Goal: Task Accomplishment & Management: Manage account settings

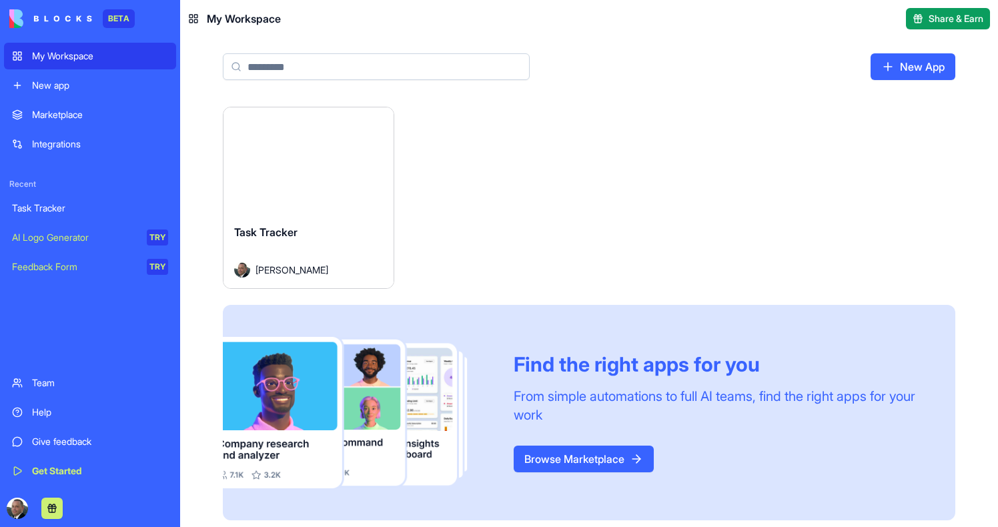
click at [291, 183] on div "Launch" at bounding box center [309, 160] width 170 height 106
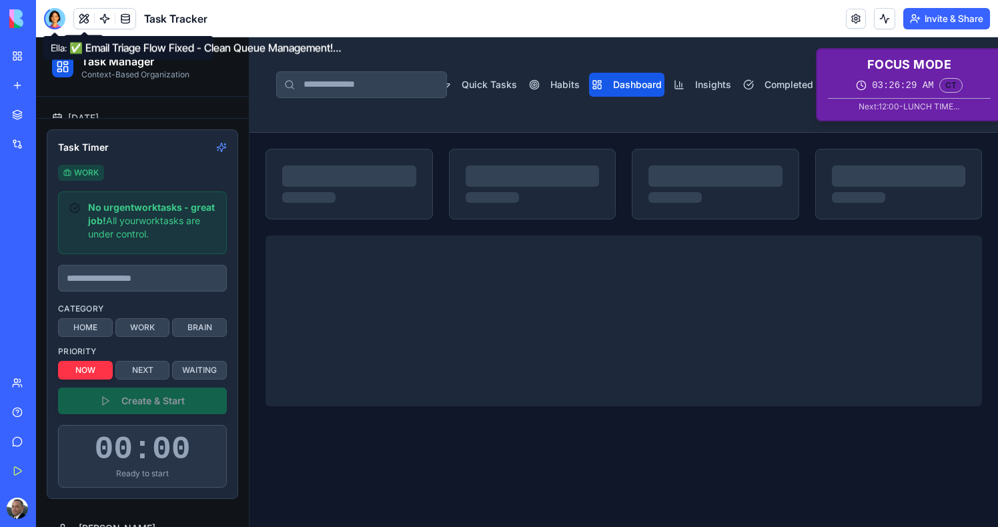
click at [57, 20] on div at bounding box center [54, 18] width 21 height 21
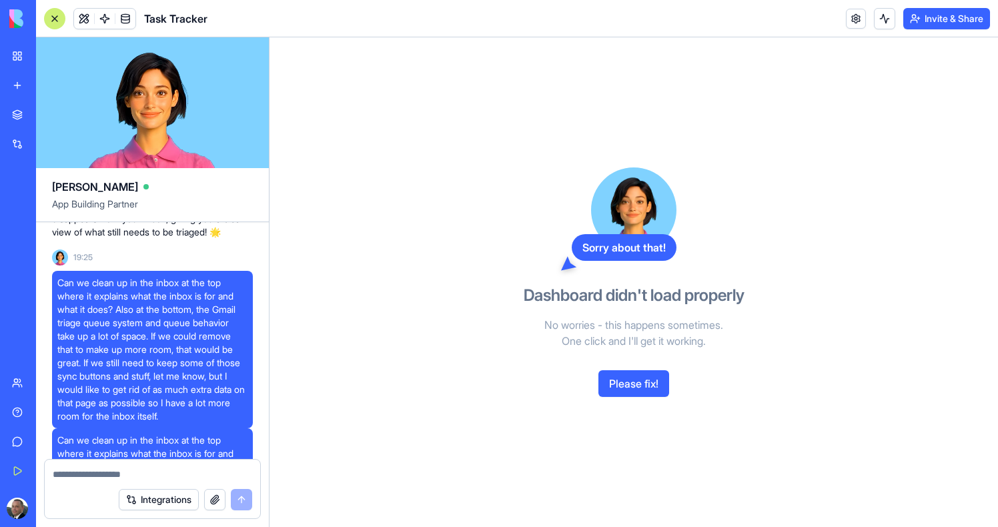
scroll to position [172087, 0]
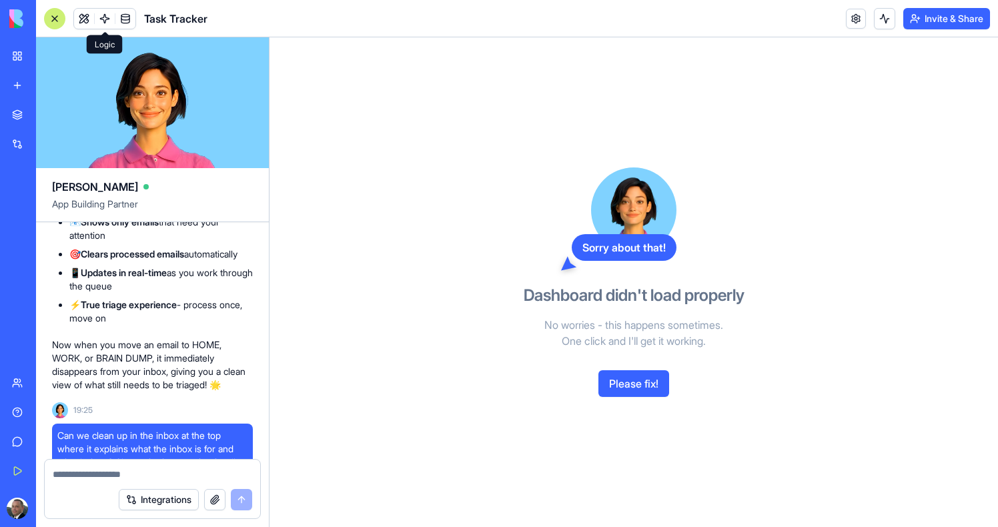
click at [87, 23] on button at bounding box center [84, 19] width 20 height 20
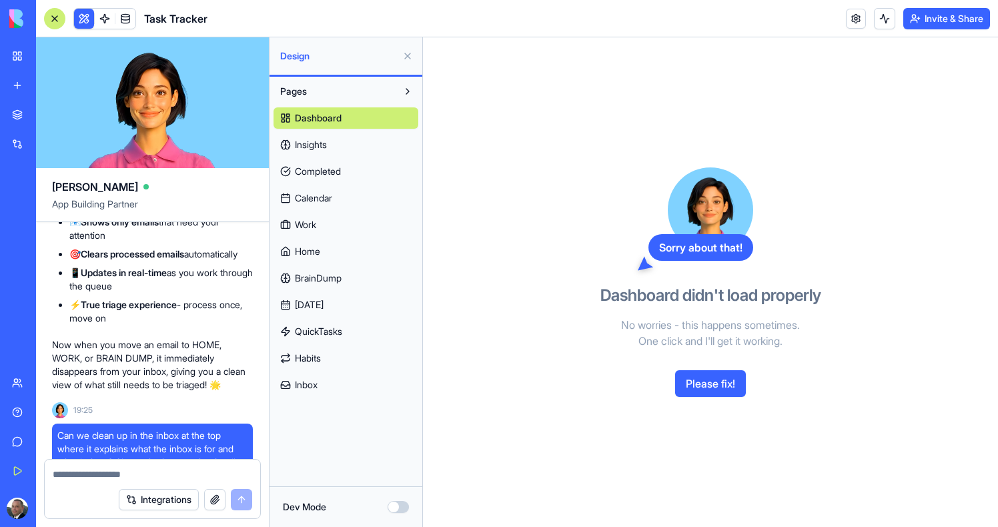
click at [317, 394] on link "Inbox" at bounding box center [346, 384] width 145 height 21
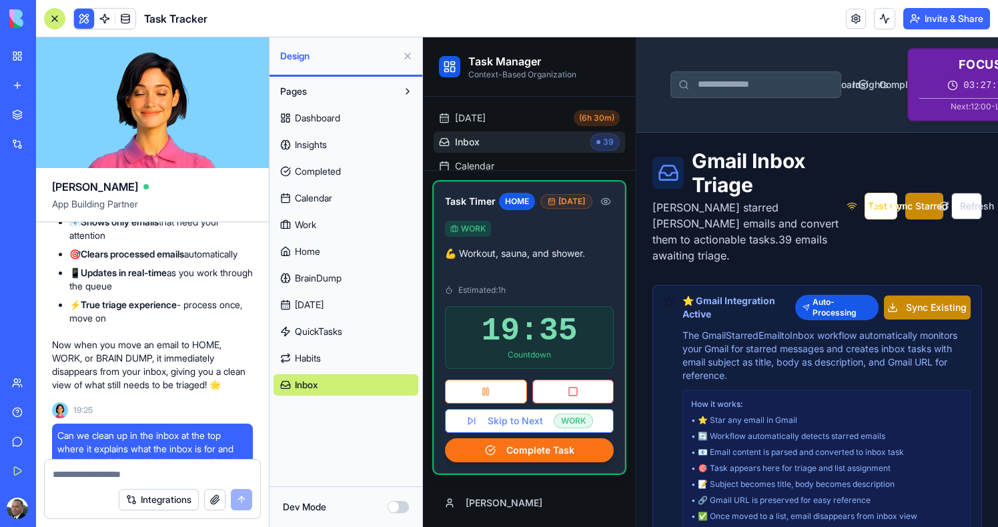
click at [487, 141] on link "Inbox 39" at bounding box center [530, 141] width 192 height 21
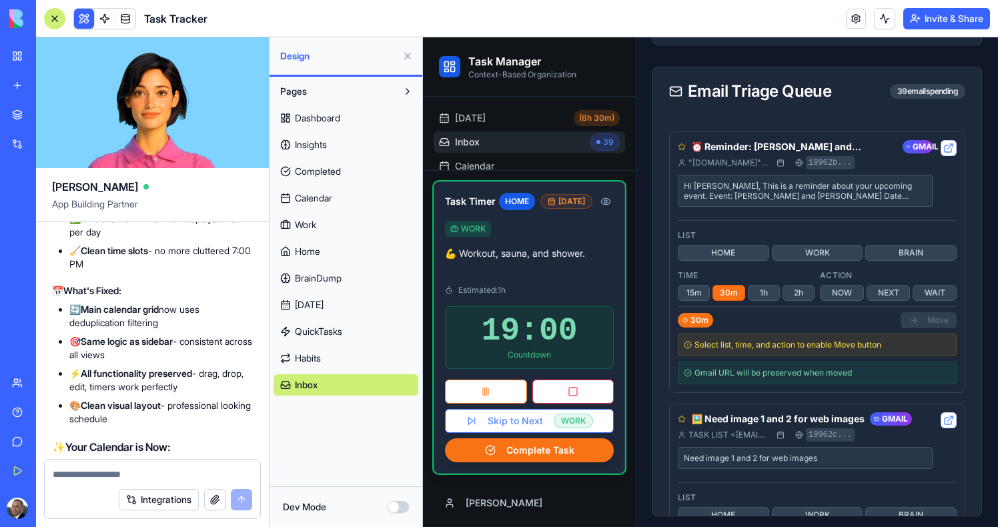
scroll to position [168127, 0]
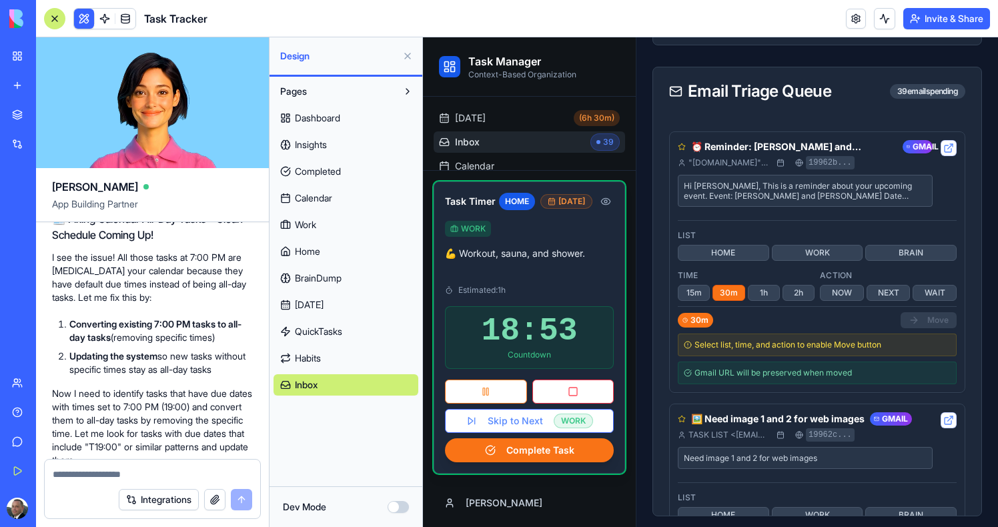
scroll to position [168831, 0]
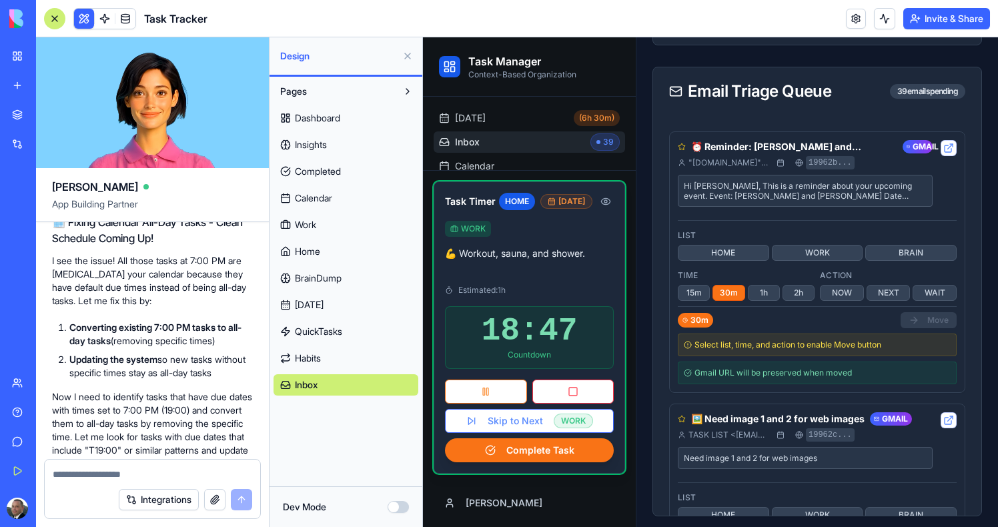
click at [323, 199] on span "Calendar" at bounding box center [313, 198] width 37 height 13
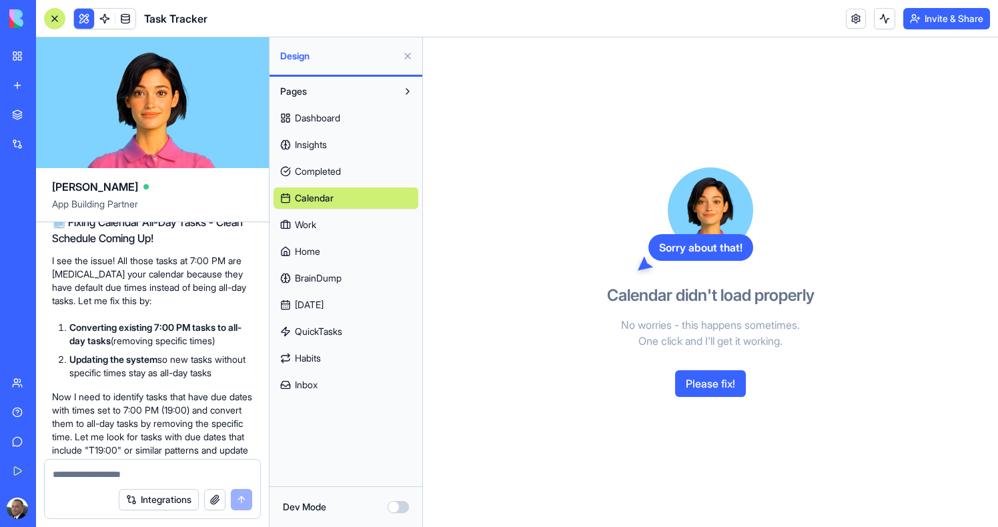
click at [327, 118] on span "Dashboard" at bounding box center [317, 117] width 45 height 13
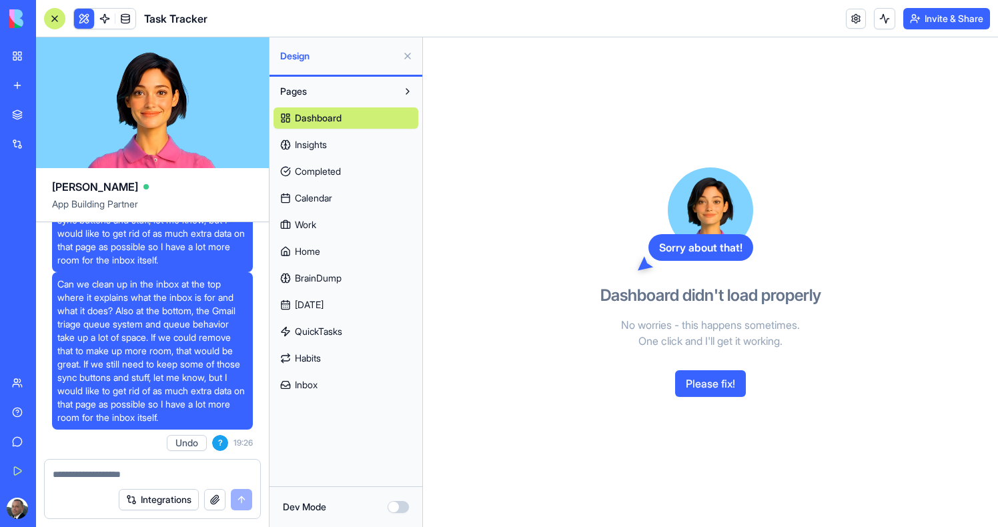
scroll to position [177103, 0]
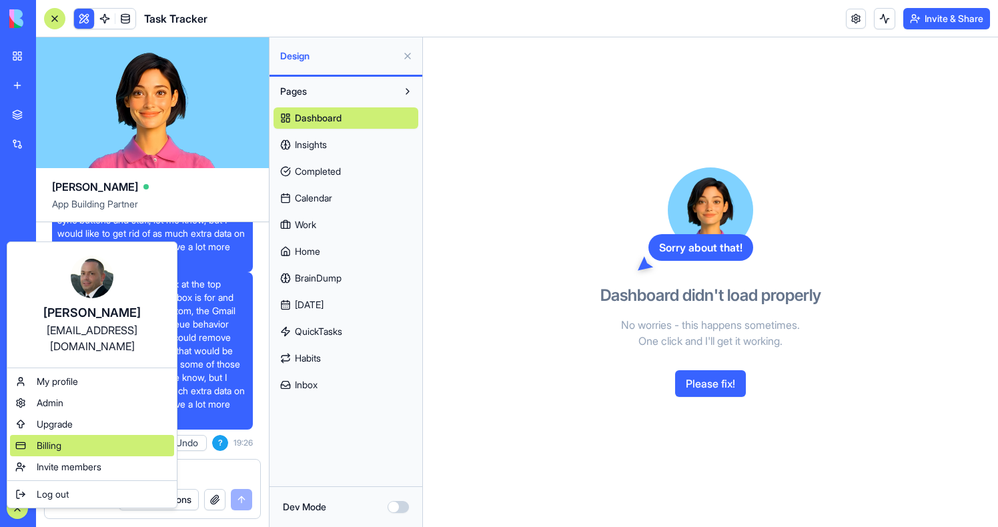
click at [61, 439] on span "Billing" at bounding box center [49, 445] width 25 height 13
